Goal: Use online tool/utility: Utilize a website feature to perform a specific function

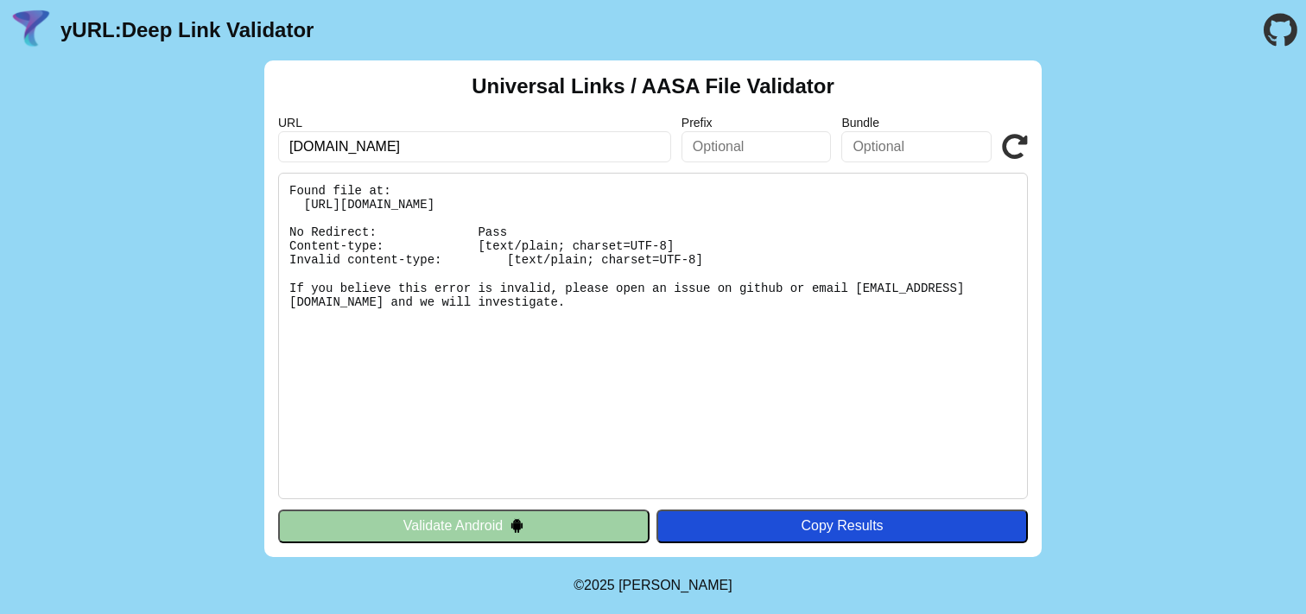
click at [512, 148] on input "[DOMAIN_NAME]" at bounding box center [474, 146] width 393 height 31
click at [302, 144] on input "[DOMAIN_NAME]" at bounding box center [474, 146] width 393 height 31
type input "[DOMAIN_NAME]"
click button "Validate" at bounding box center [0, 0] width 0 height 0
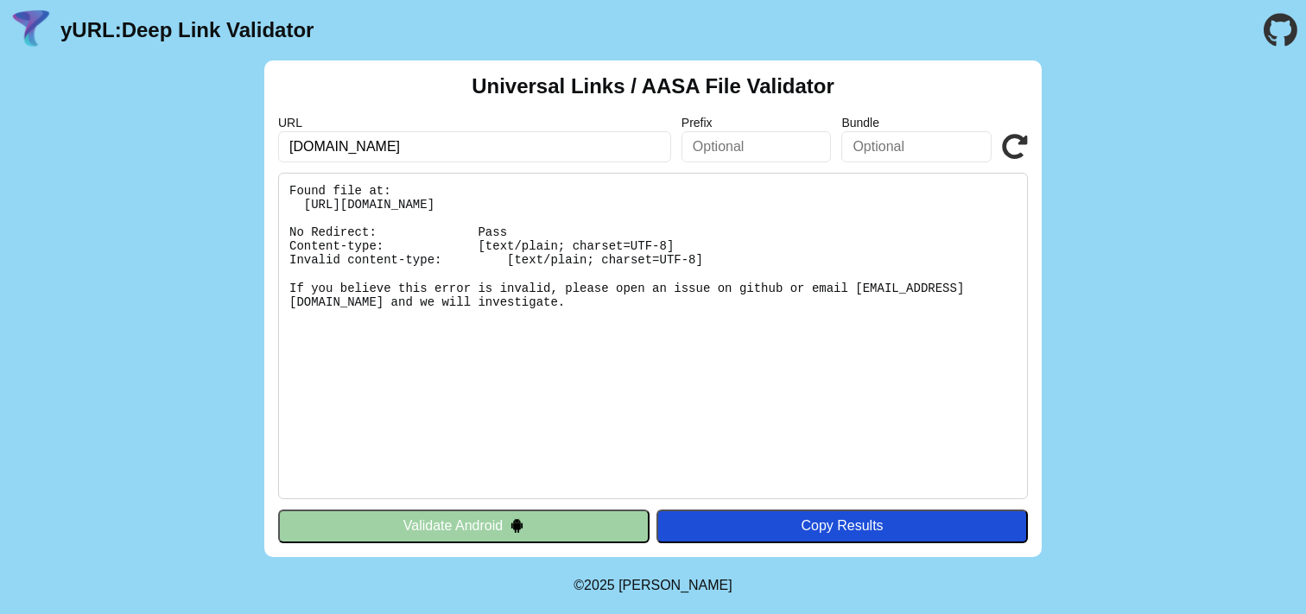
click at [1015, 149] on icon at bounding box center [1015, 147] width 26 height 26
